Goal: Find specific page/section: Find specific page/section

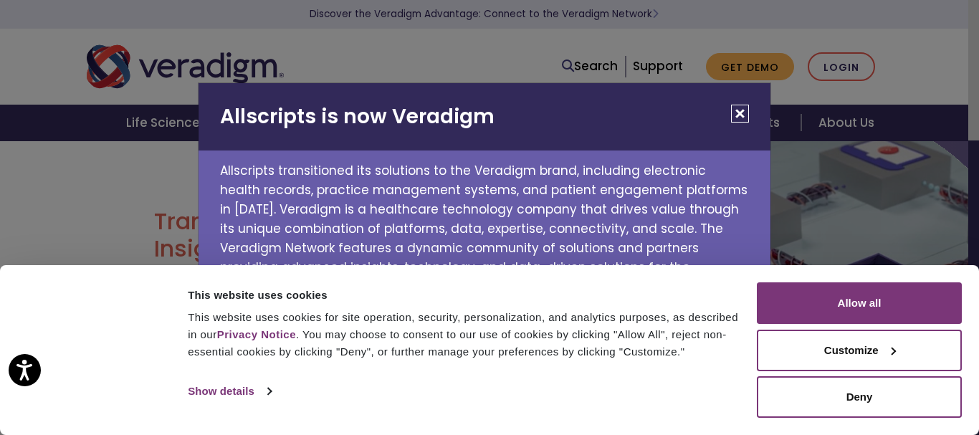
click at [732, 117] on button "Close" at bounding box center [740, 114] width 18 height 18
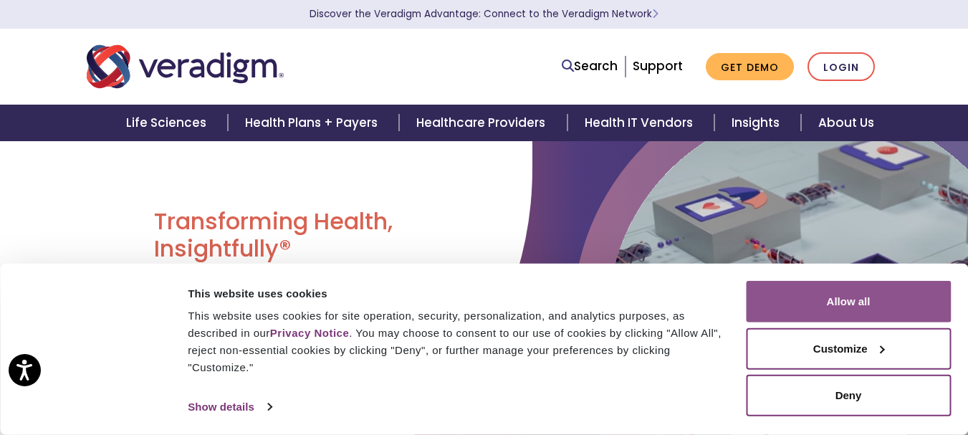
click at [803, 302] on button "Allow all" at bounding box center [848, 302] width 205 height 42
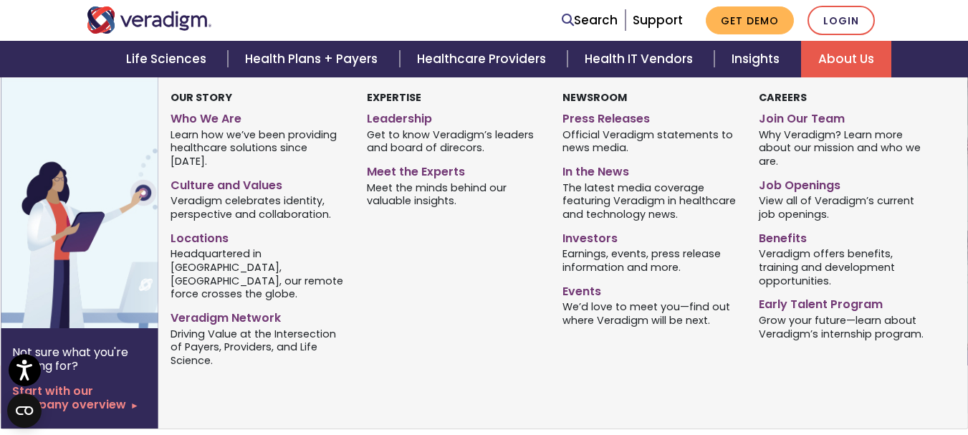
scroll to position [143, 0]
click at [801, 183] on link "Job Openings" at bounding box center [846, 183] width 174 height 21
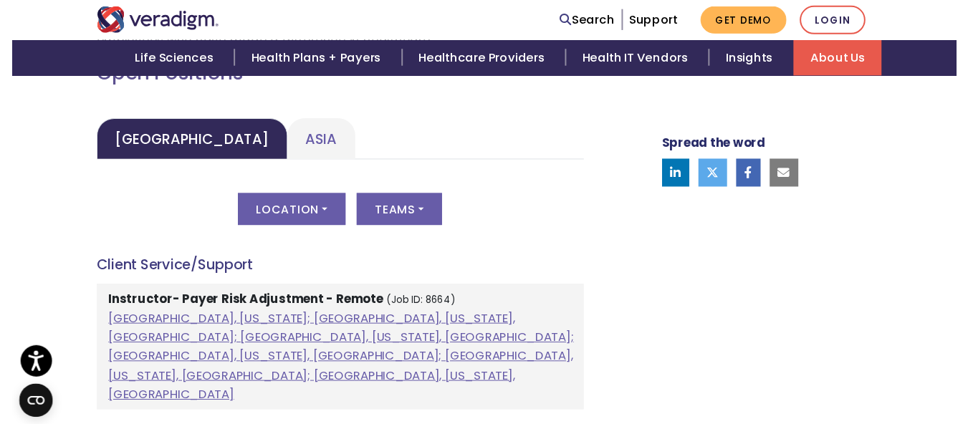
scroll to position [717, 0]
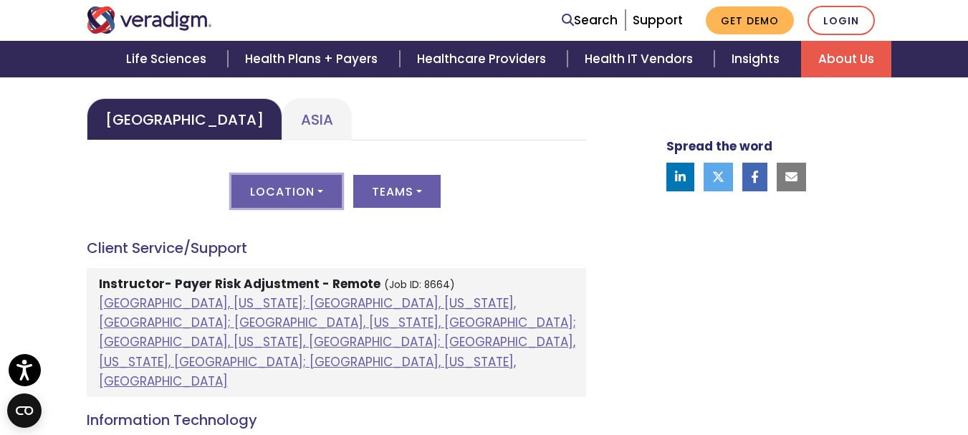
click at [320, 189] on button "Location" at bounding box center [286, 191] width 110 height 33
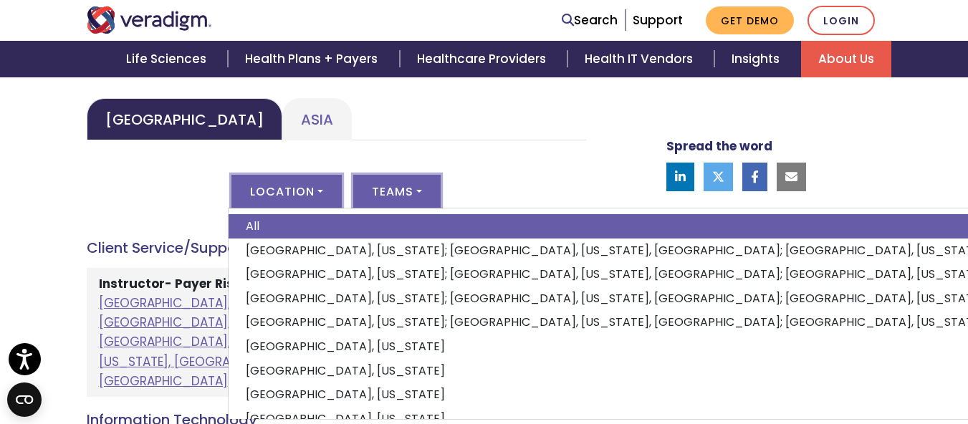
click at [414, 189] on button "Teams" at bounding box center [396, 191] width 87 height 33
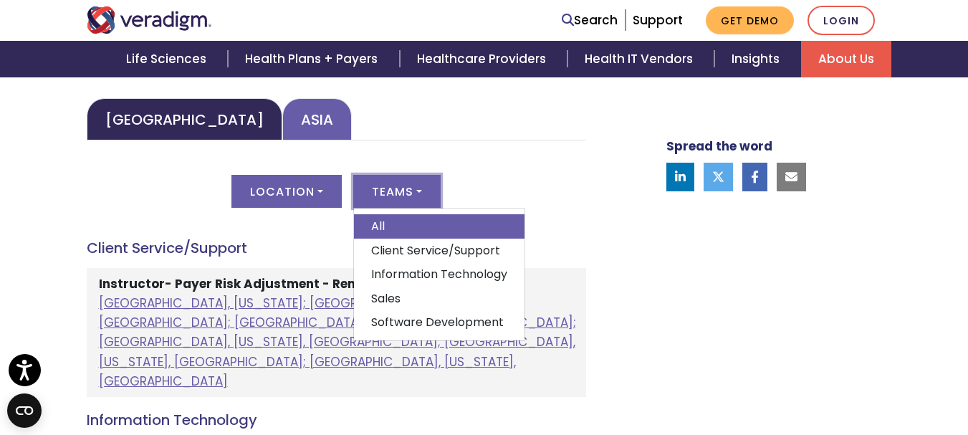
click at [282, 124] on link "Asia" at bounding box center [317, 119] width 70 height 42
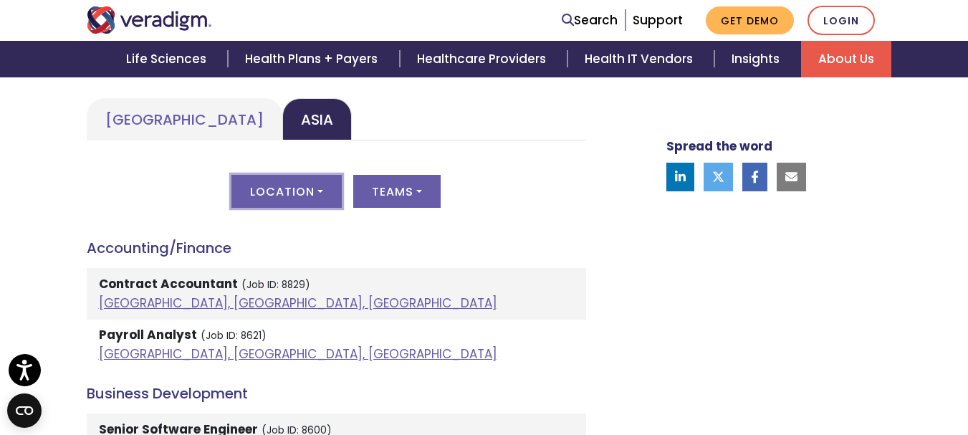
click at [320, 194] on button "Location" at bounding box center [286, 191] width 110 height 33
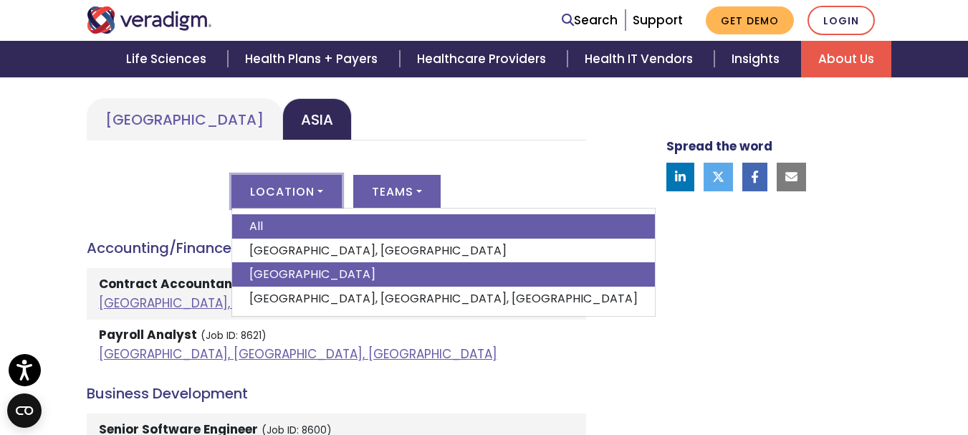
click at [265, 273] on link "India" at bounding box center [443, 274] width 423 height 24
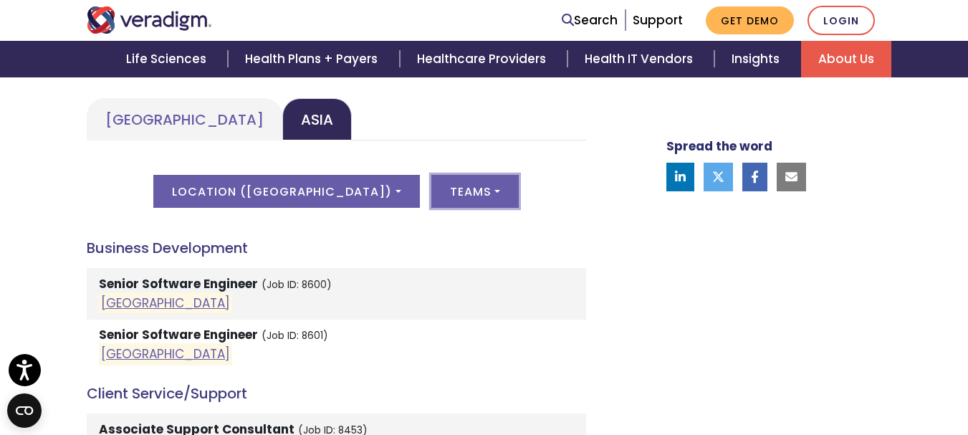
click at [434, 189] on button "Teams" at bounding box center [474, 191] width 87 height 33
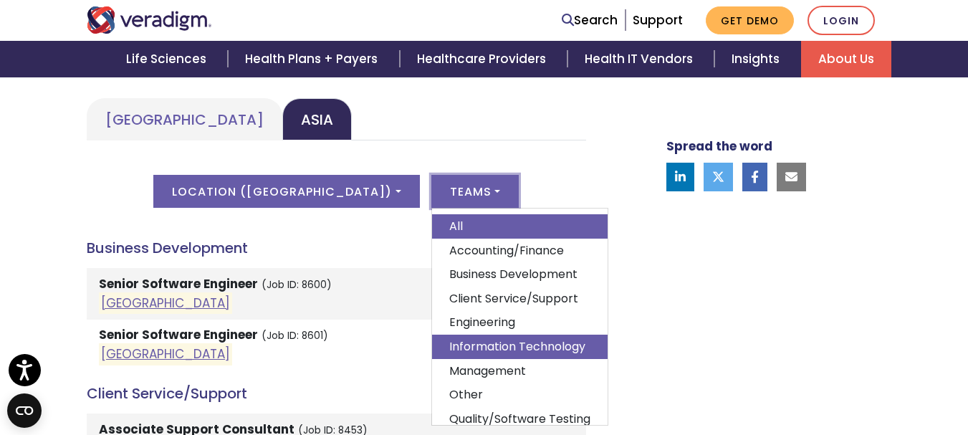
click at [482, 347] on link "Information Technology" at bounding box center [520, 347] width 176 height 24
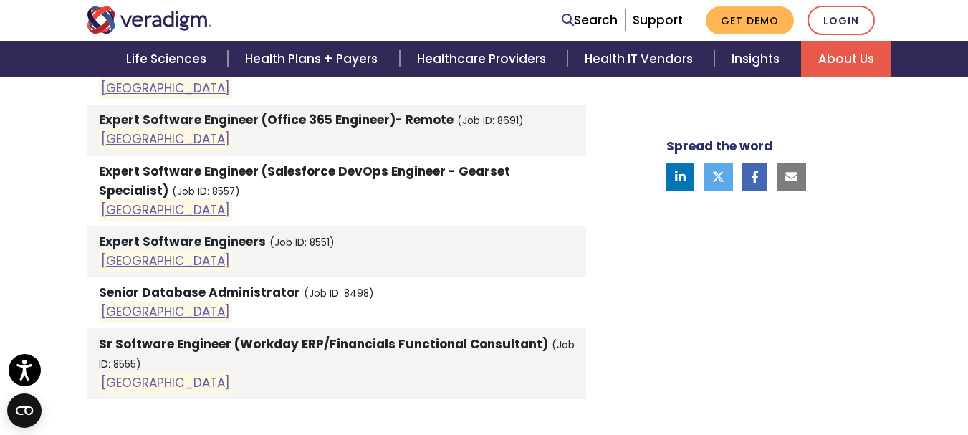
scroll to position [860, 0]
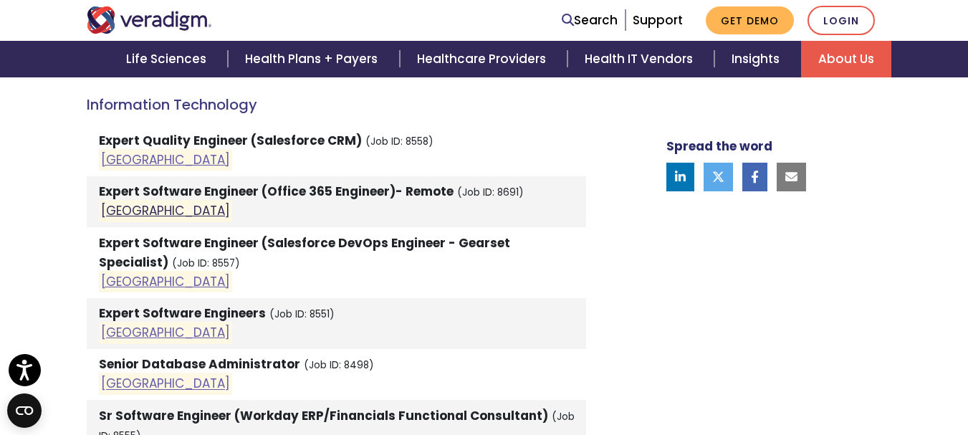
click at [108, 214] on link "India" at bounding box center [165, 210] width 129 height 17
